Goal: Find specific page/section

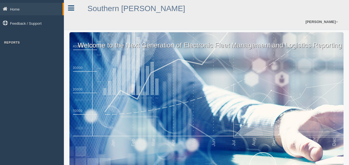
click at [70, 6] on icon at bounding box center [71, 7] width 6 height 7
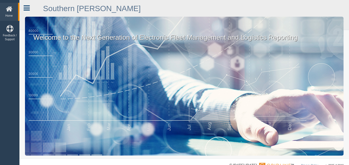
click at [27, 9] on icon at bounding box center [27, 7] width 6 height 7
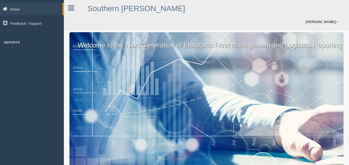
click at [12, 42] on h3 "Reports" at bounding box center [32, 42] width 64 height 3
click at [337, 21] on span at bounding box center [336, 22] width 2 height 4
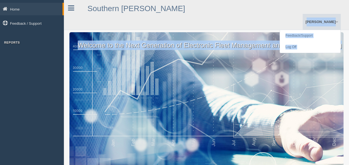
drag, startPoint x: 261, startPoint y: 25, endPoint x: 351, endPoint y: 43, distance: 91.1
click at [348, 43] on html "Home Feedback / Support Reports Southern Glazer's Jason Ferrell Feedback/Suppor…" at bounding box center [174, 82] width 349 height 165
